Goal: Information Seeking & Learning: Find specific fact

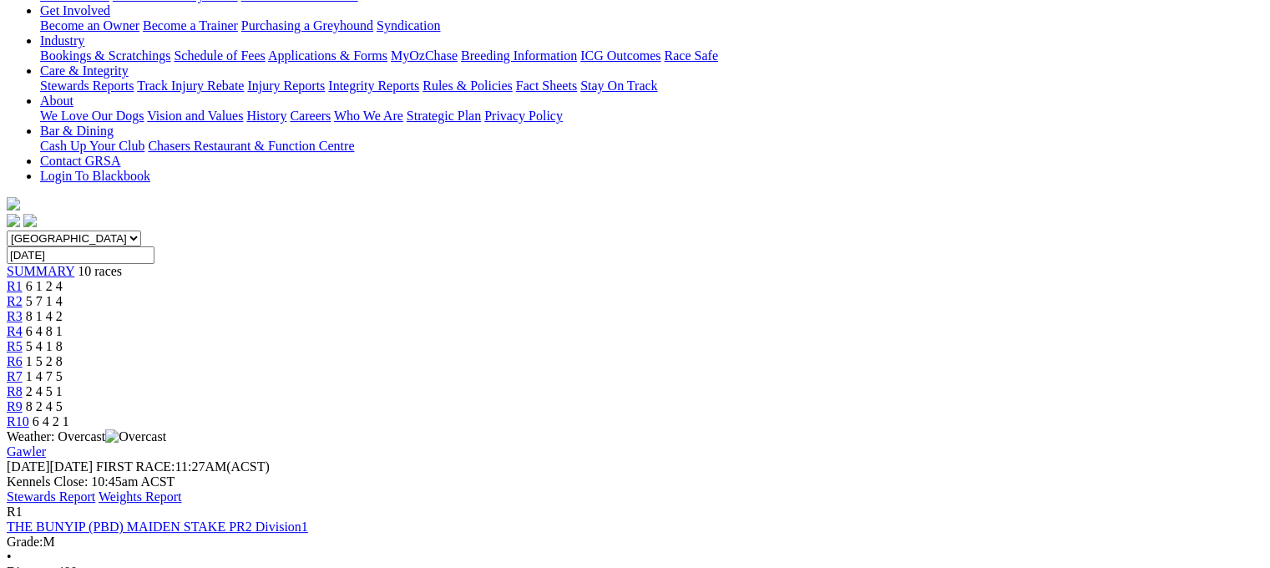
scroll to position [324, 0]
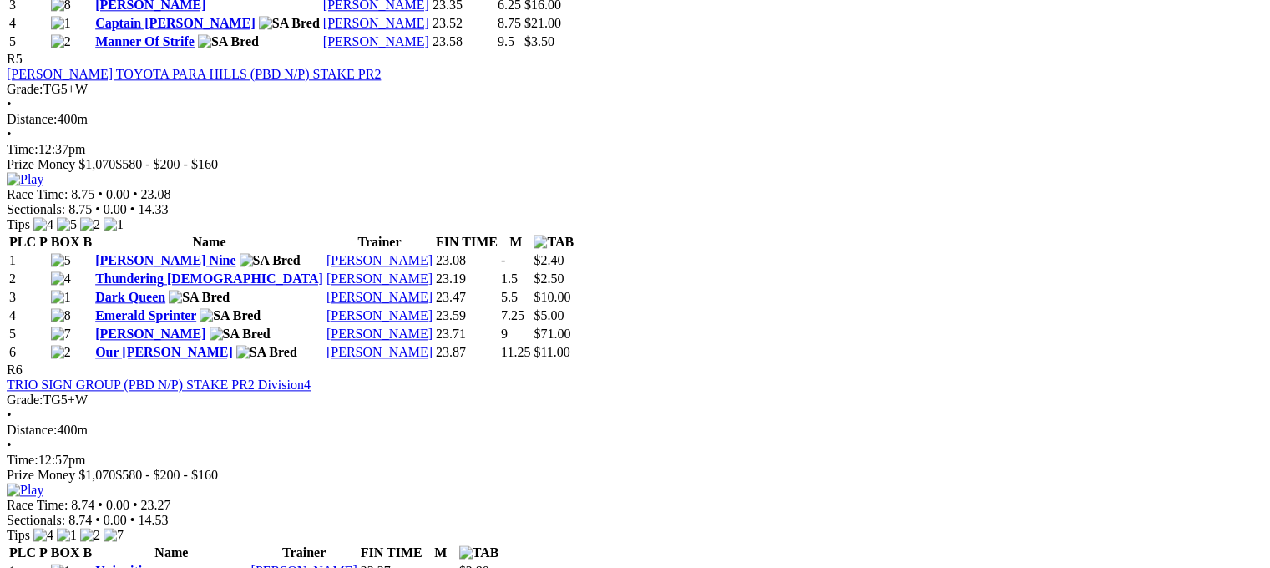
scroll to position [1943, 0]
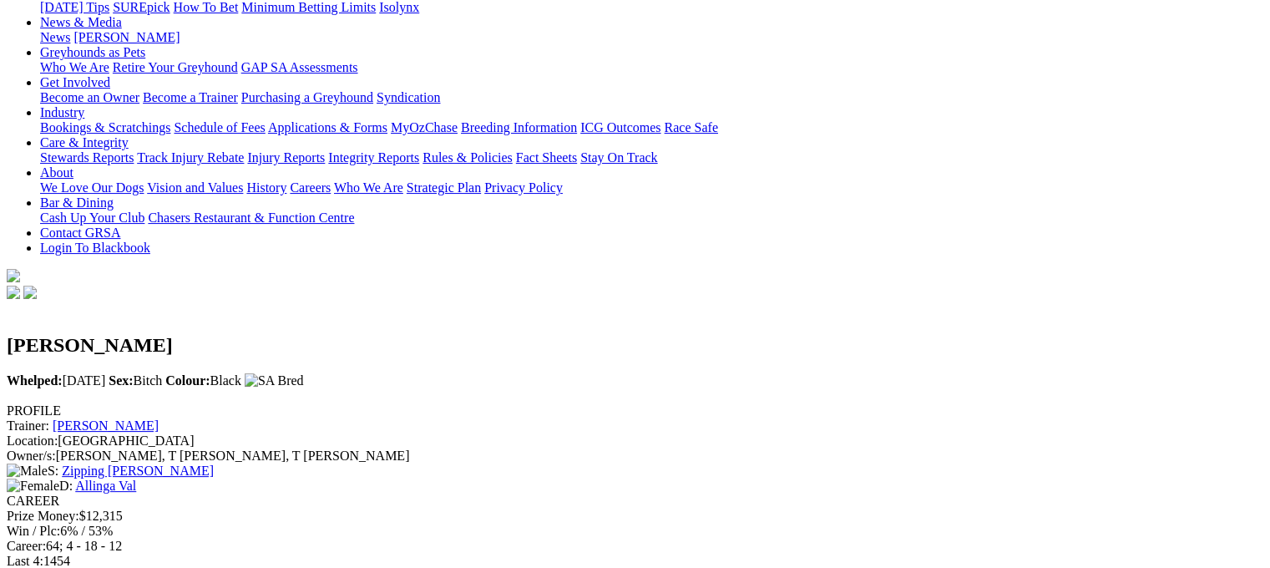
scroll to position [240, 0]
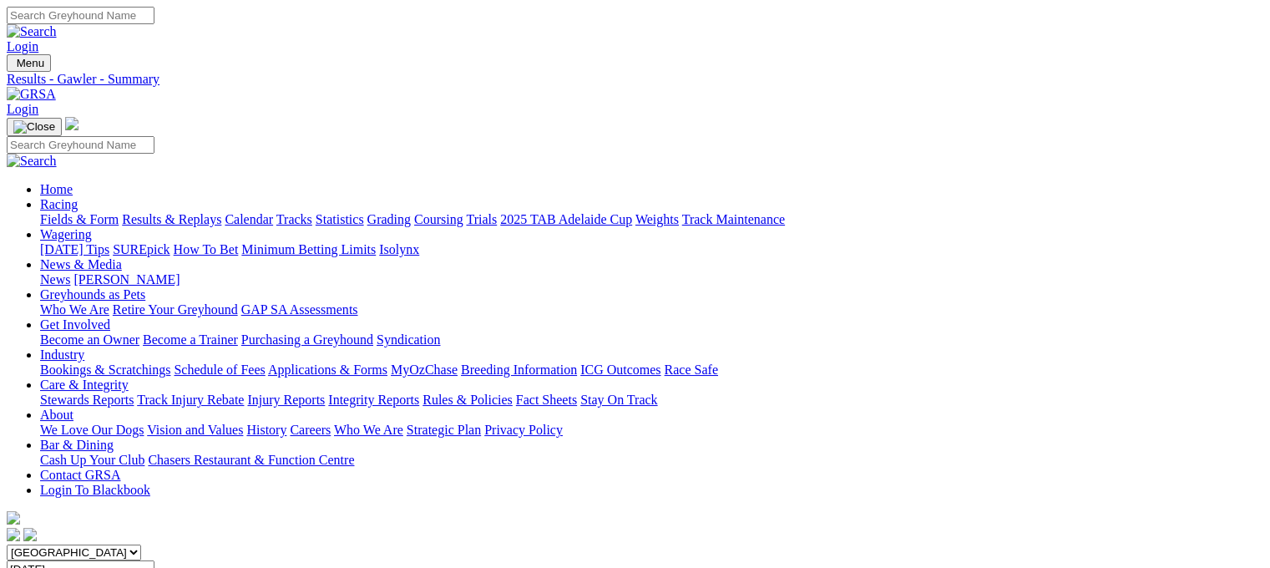
click at [129, 377] on link "Care & Integrity" at bounding box center [84, 384] width 88 height 14
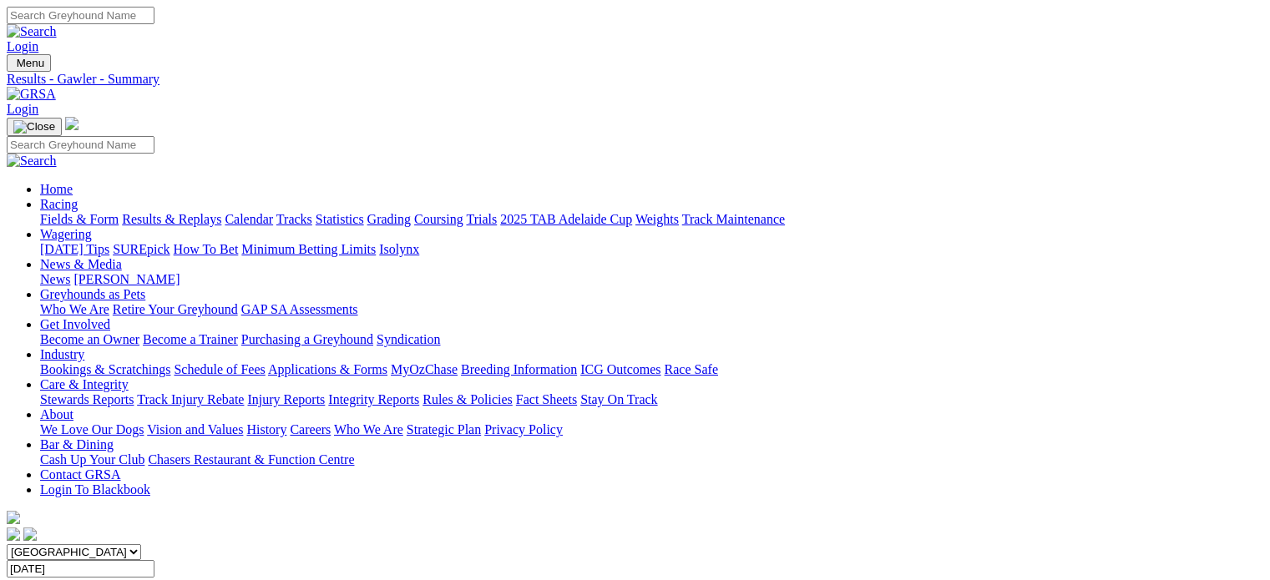
click at [419, 392] on link "Integrity Reports" at bounding box center [373, 399] width 91 height 14
